Goal: Information Seeking & Learning: Learn about a topic

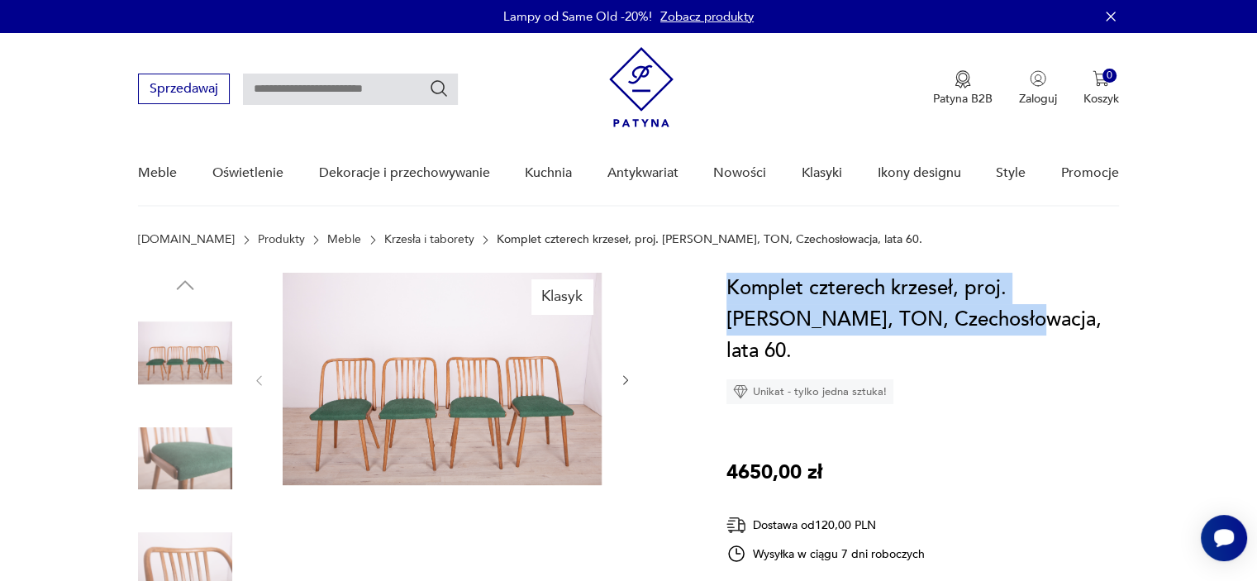
drag, startPoint x: 922, startPoint y: 319, endPoint x: 710, endPoint y: 291, distance: 213.3
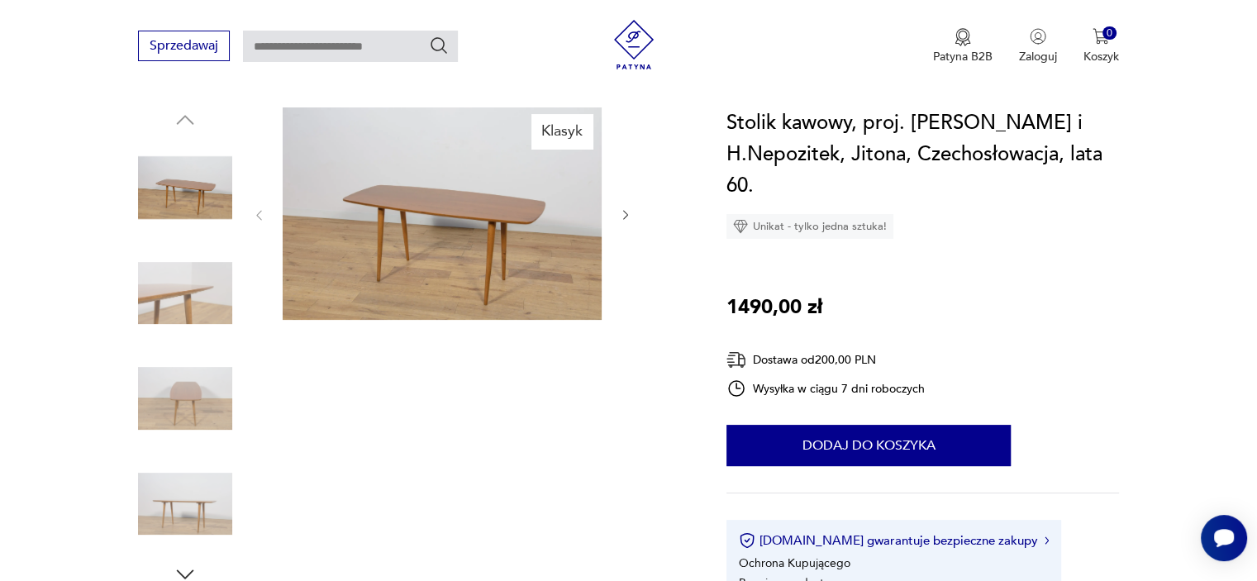
click at [144, 269] on img at bounding box center [185, 293] width 94 height 94
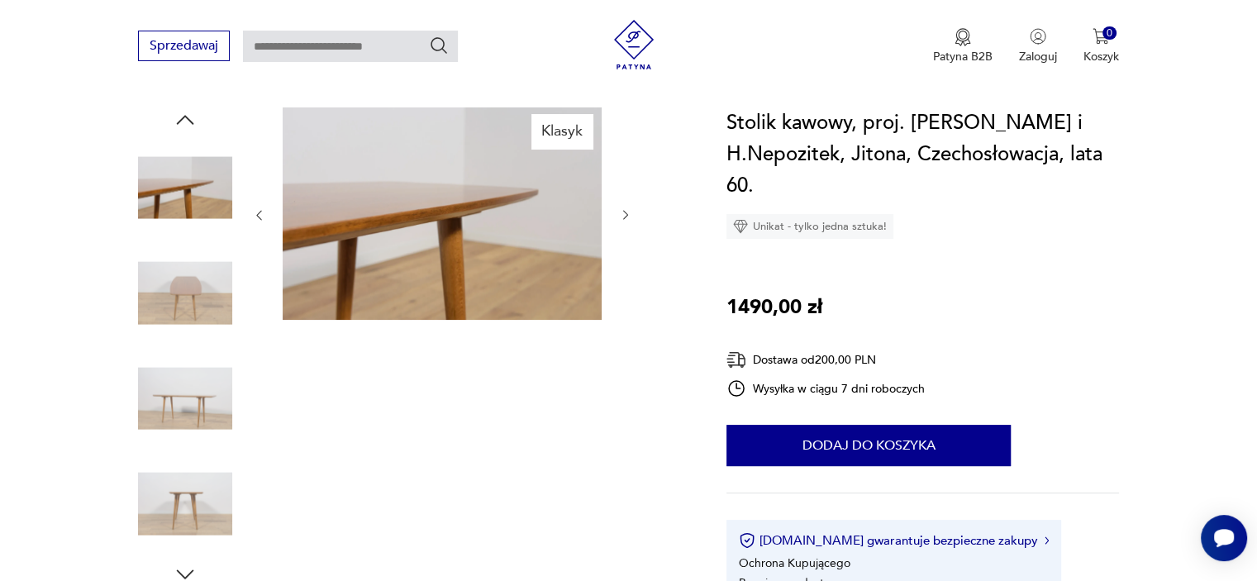
click at [184, 386] on img at bounding box center [185, 398] width 94 height 94
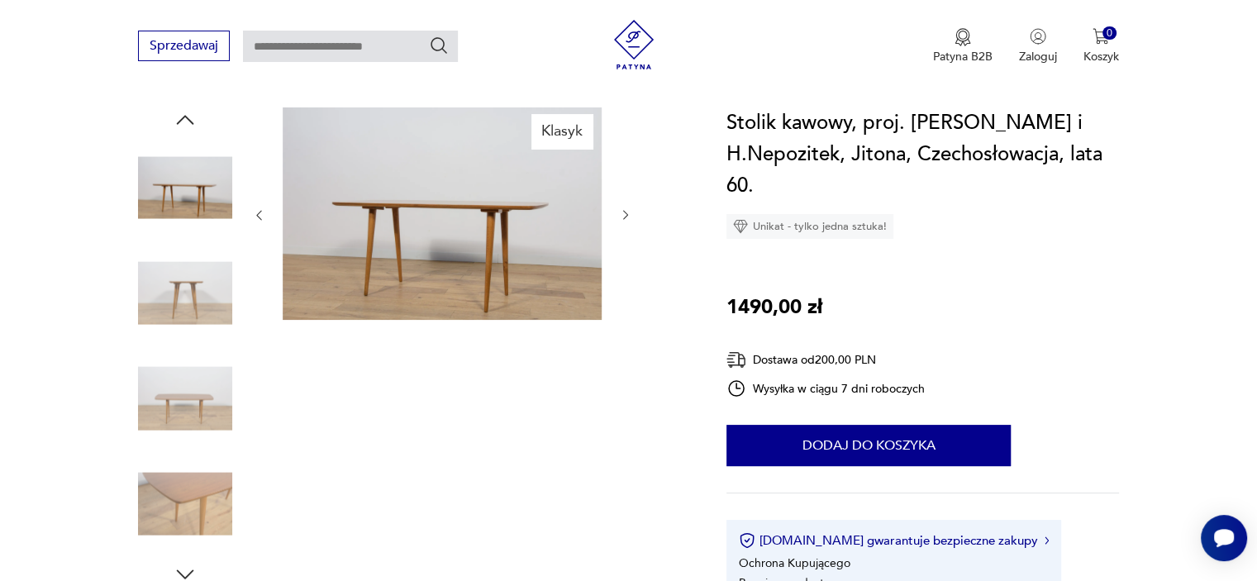
click at [175, 176] on img at bounding box center [185, 187] width 94 height 94
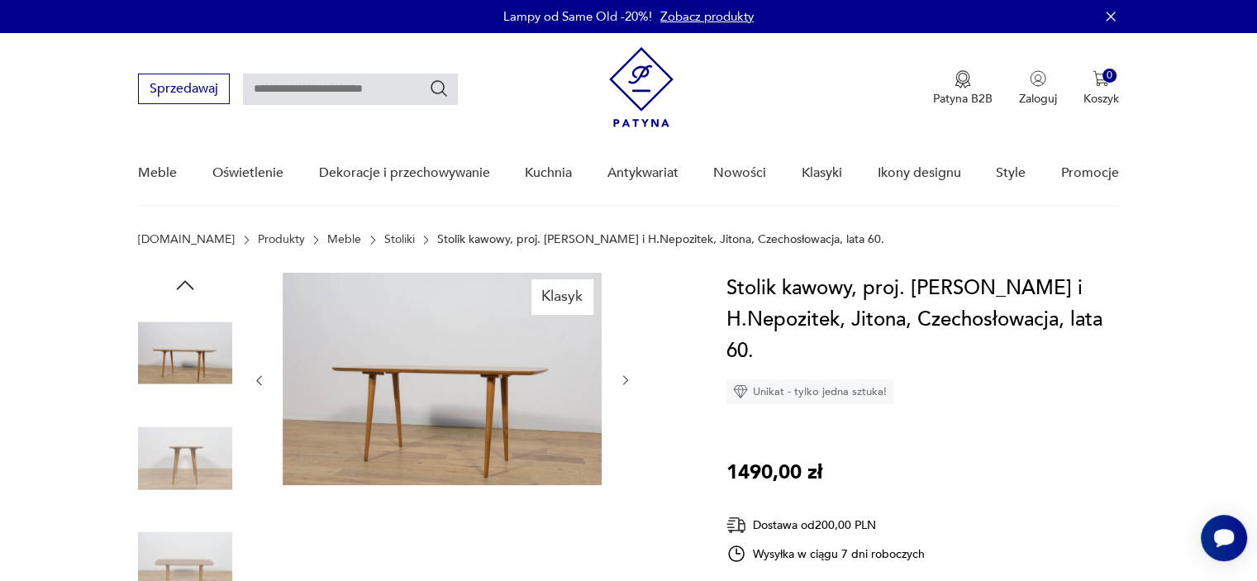
click at [185, 287] on icon "button" at bounding box center [185, 285] width 25 height 25
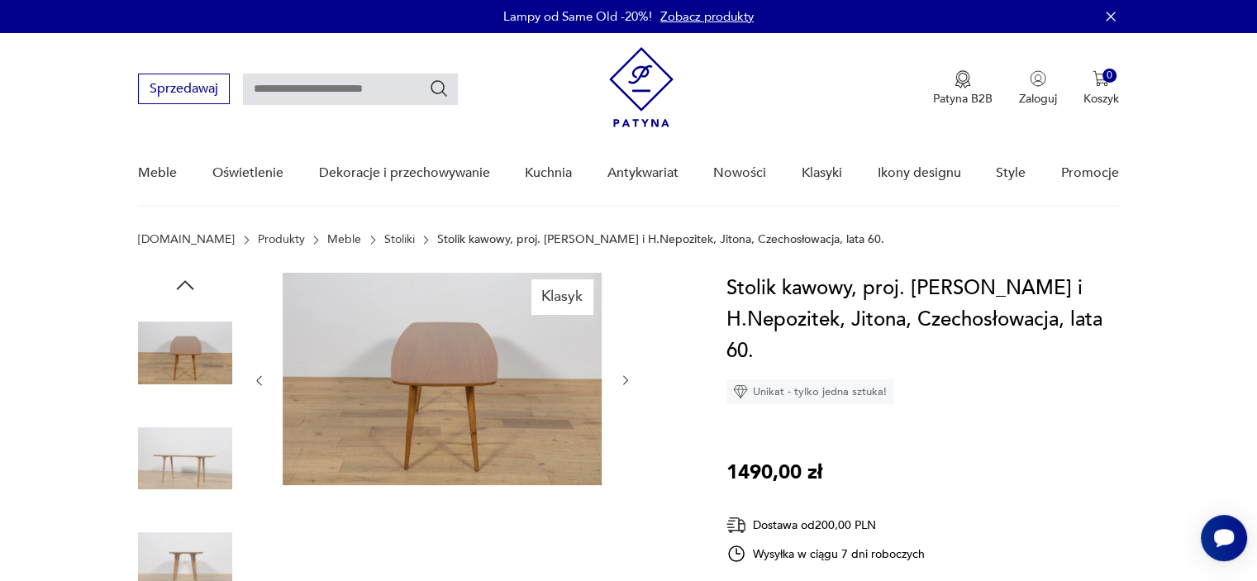
click at [186, 350] on img at bounding box center [185, 353] width 94 height 94
click at [204, 439] on img at bounding box center [185, 458] width 94 height 94
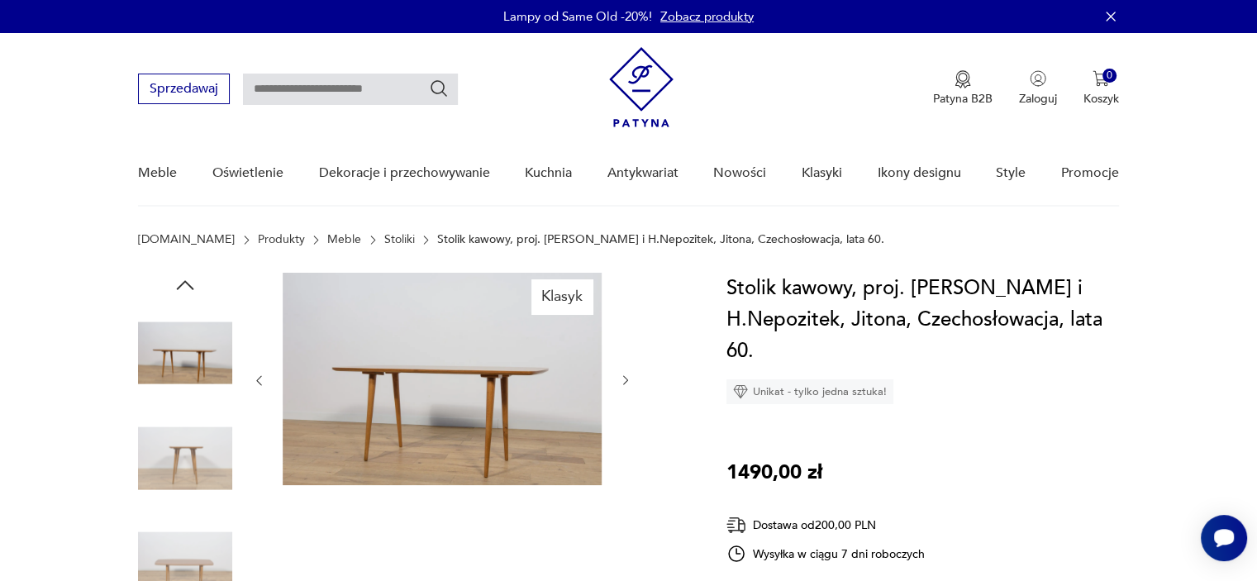
click at [182, 342] on img at bounding box center [185, 353] width 94 height 94
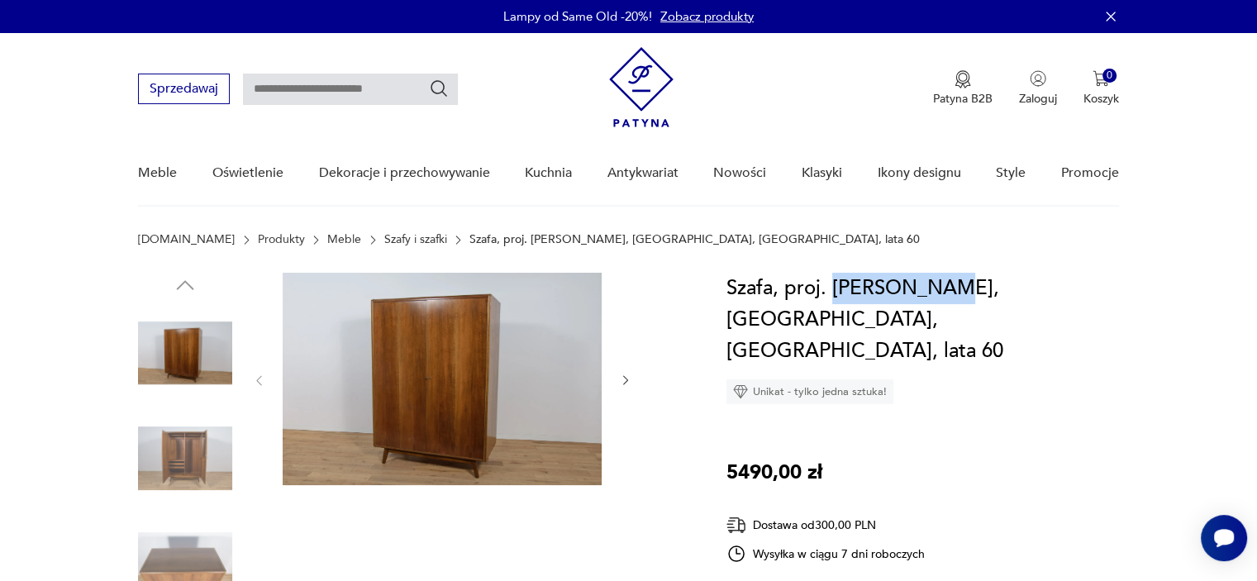
drag, startPoint x: 945, startPoint y: 285, endPoint x: 833, endPoint y: 292, distance: 112.6
click at [833, 292] on h1 "Szafa, proj. [PERSON_NAME], [GEOGRAPHIC_DATA], [GEOGRAPHIC_DATA], lata 60" at bounding box center [922, 320] width 392 height 94
copy h1 "[PERSON_NAME]"
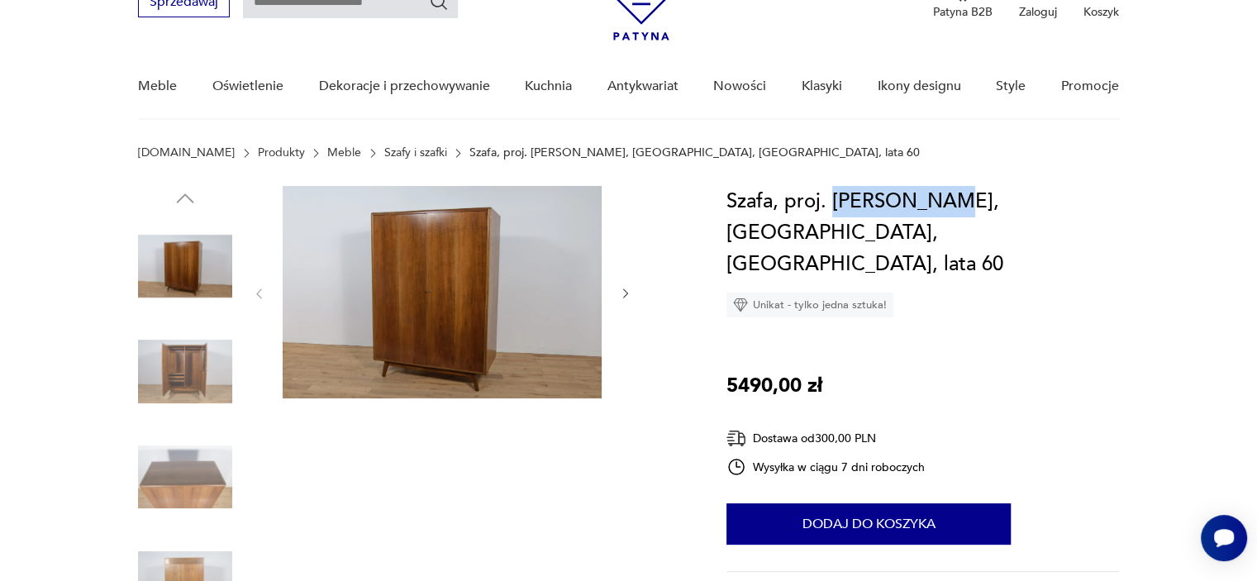
scroll to position [83, 0]
